Goal: Transaction & Acquisition: Purchase product/service

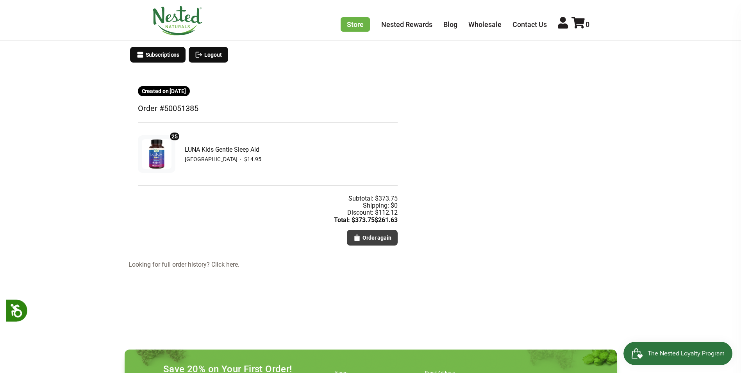
click at [361, 239] on button "Order again" at bounding box center [372, 238] width 51 height 16
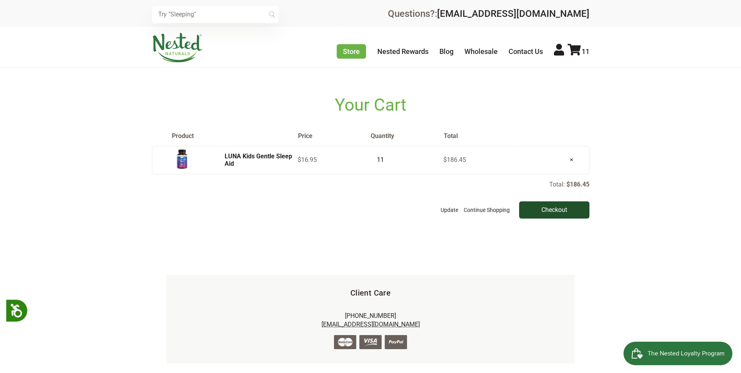
click at [552, 213] on input "Checkout" at bounding box center [554, 209] width 70 height 17
